Goal: Transaction & Acquisition: Obtain resource

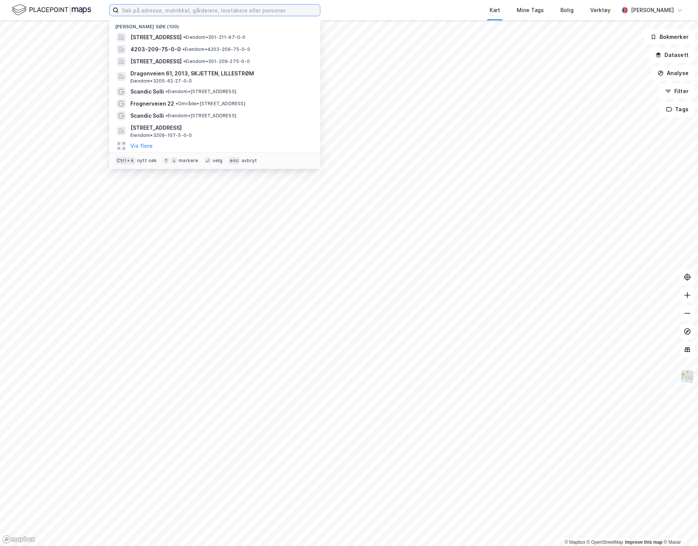
click at [195, 13] on input at bounding box center [219, 10] width 201 height 11
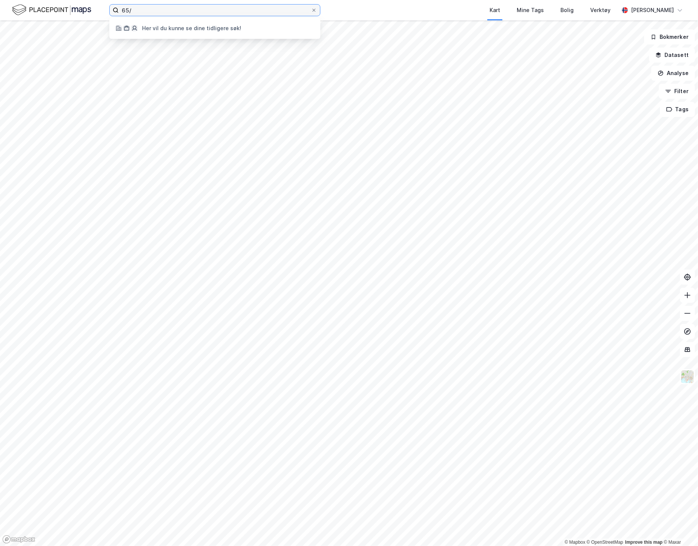
click at [151, 8] on input "65/" at bounding box center [215, 10] width 192 height 11
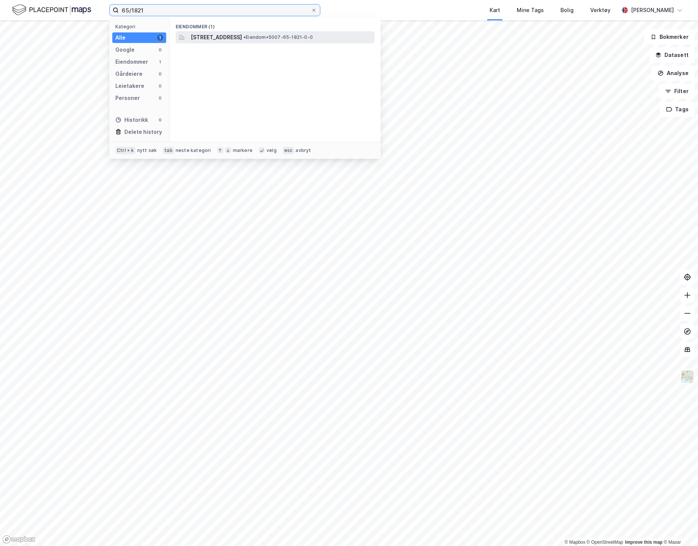
type input "65/1821"
click at [242, 38] on span "[STREET_ADDRESS]" at bounding box center [216, 37] width 51 height 9
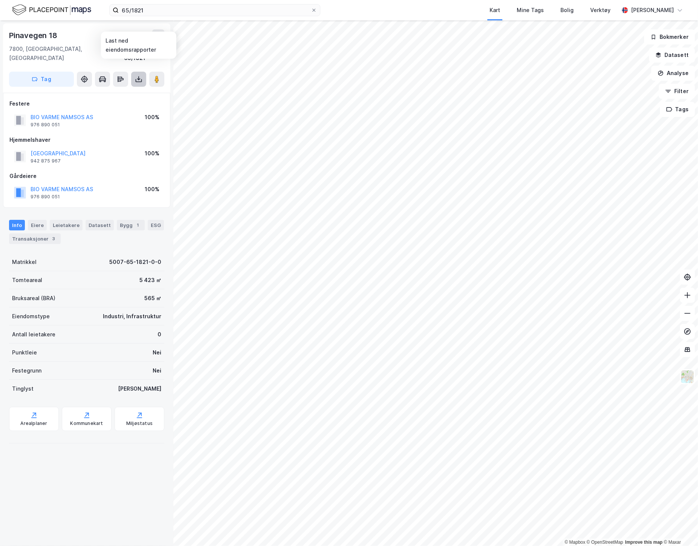
click at [135, 75] on icon at bounding box center [139, 79] width 8 height 8
click at [106, 91] on div "Last ned grunnbok" at bounding box center [102, 94] width 44 height 6
